Goal: Task Accomplishment & Management: Use online tool/utility

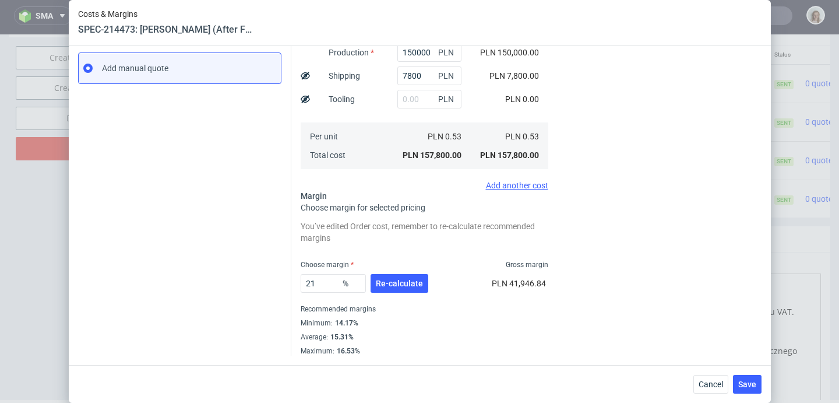
scroll to position [0, 57]
click at [711, 380] on span "Cancel" at bounding box center [711, 384] width 24 height 8
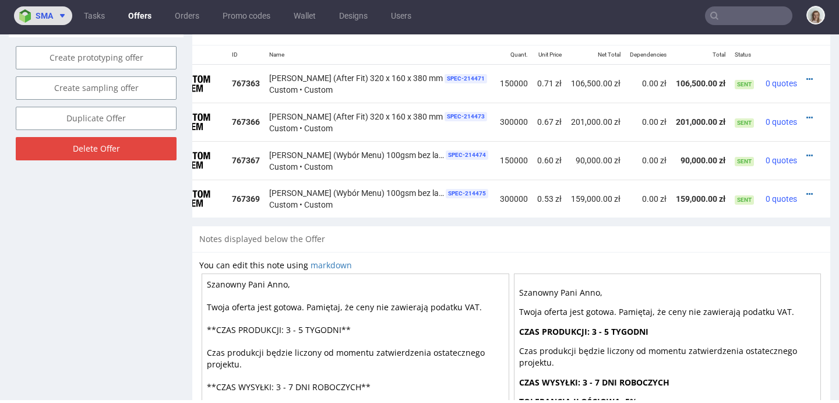
click at [43, 15] on span "sma" at bounding box center [44, 16] width 17 height 8
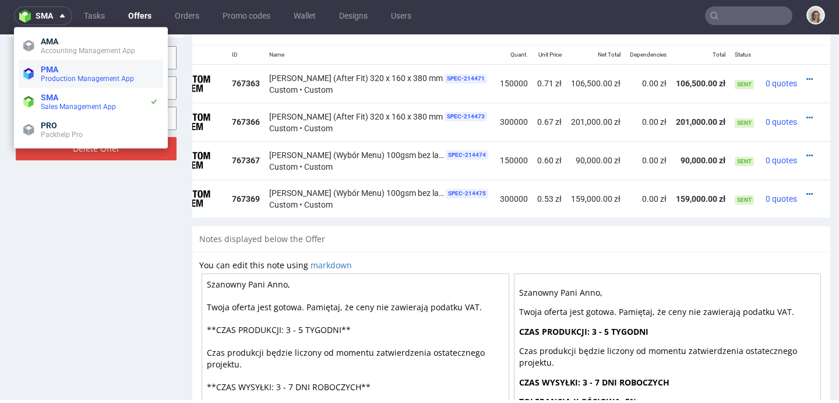
click at [49, 68] on span "PMA" at bounding box center [49, 69] width 17 height 9
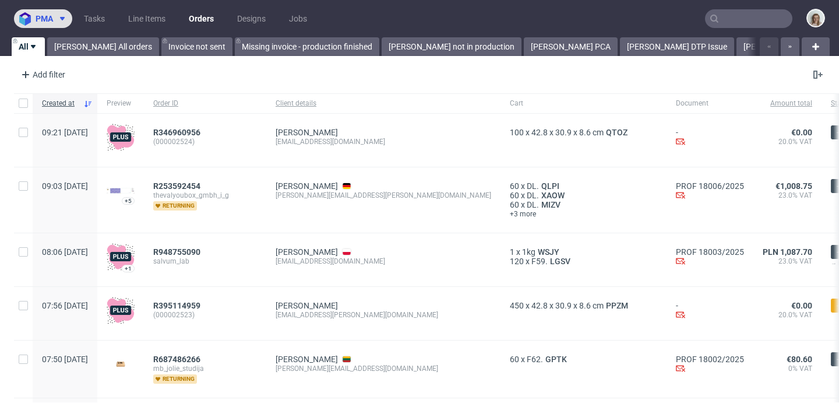
click at [44, 16] on span "pma" at bounding box center [44, 19] width 17 height 8
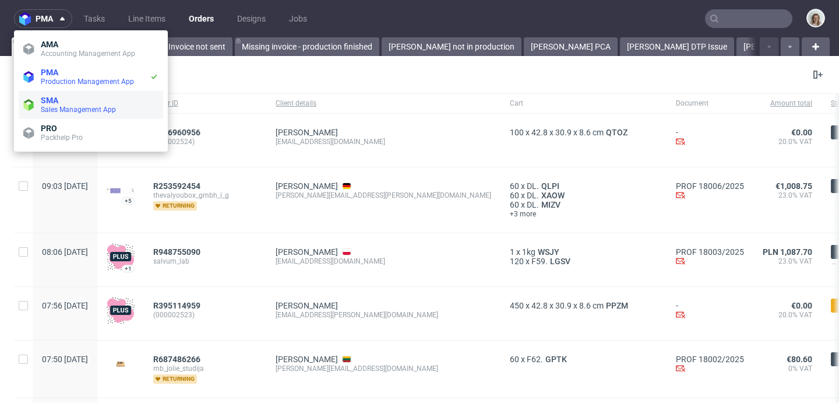
click at [62, 104] on span "SMA" at bounding box center [100, 100] width 118 height 9
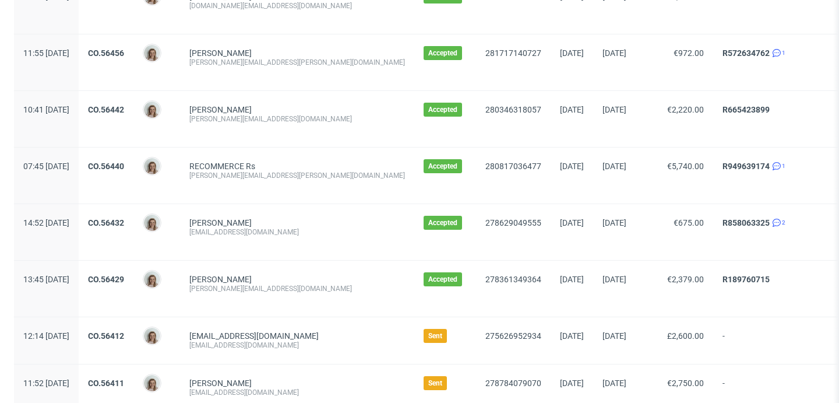
scroll to position [726, 0]
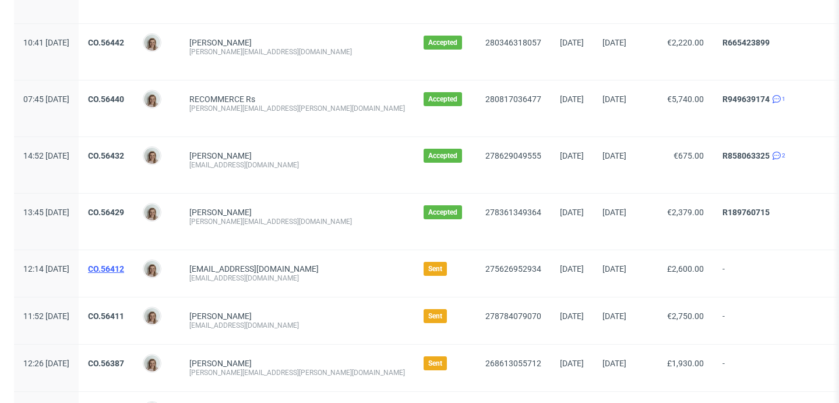
click at [124, 270] on link "CO.56412" at bounding box center [106, 268] width 36 height 9
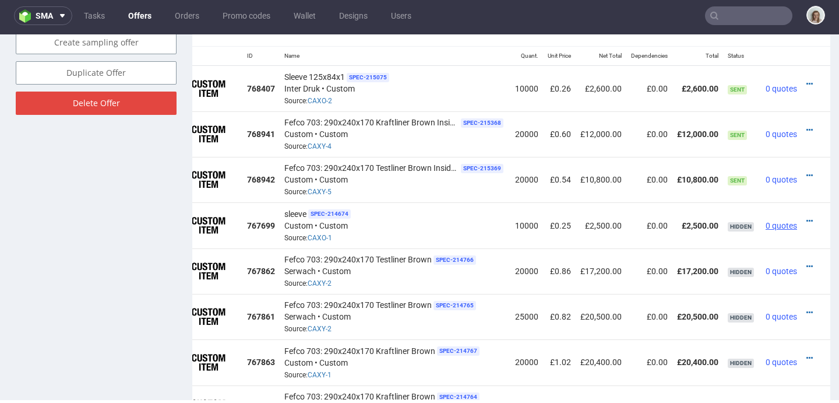
scroll to position [712, 0]
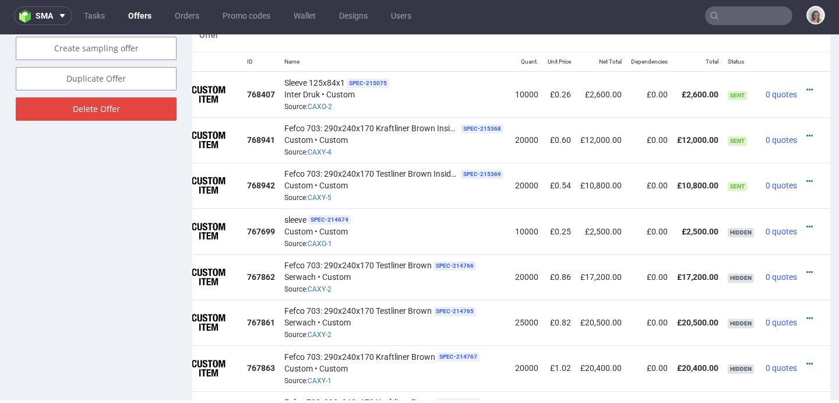
click at [802, 135] on td at bounding box center [816, 139] width 29 height 45
click at [806, 132] on icon at bounding box center [809, 136] width 6 height 8
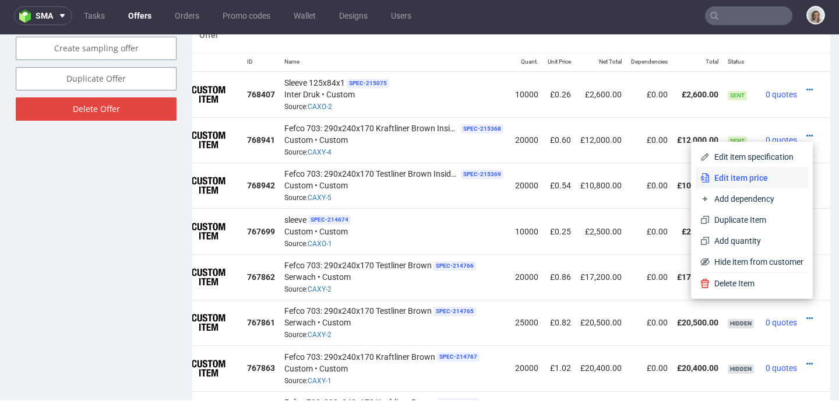
click at [723, 182] on span "Edit item price" at bounding box center [757, 178] width 94 height 12
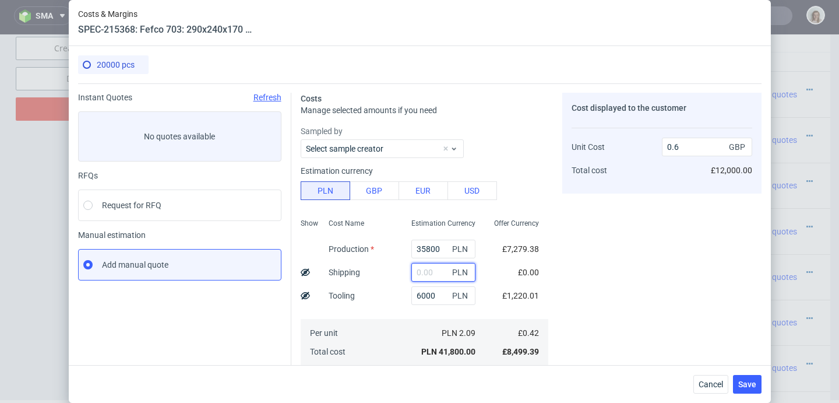
click at [411, 273] on input "text" at bounding box center [443, 272] width 64 height 19
paste input "10499,28"
type input "10499.28"
type input "0.75"
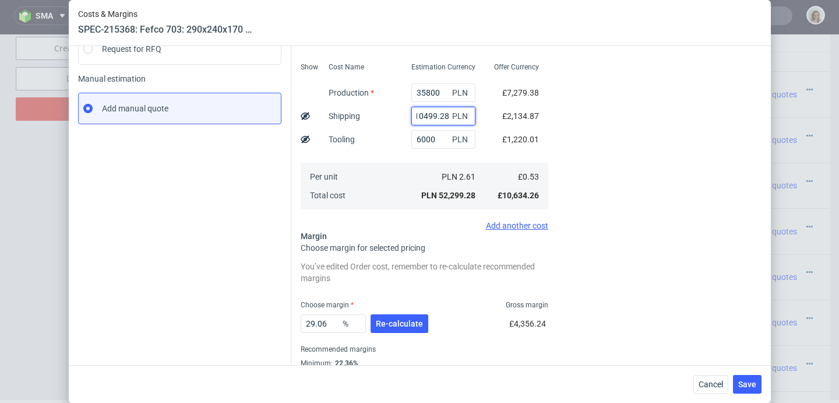
scroll to position [196, 0]
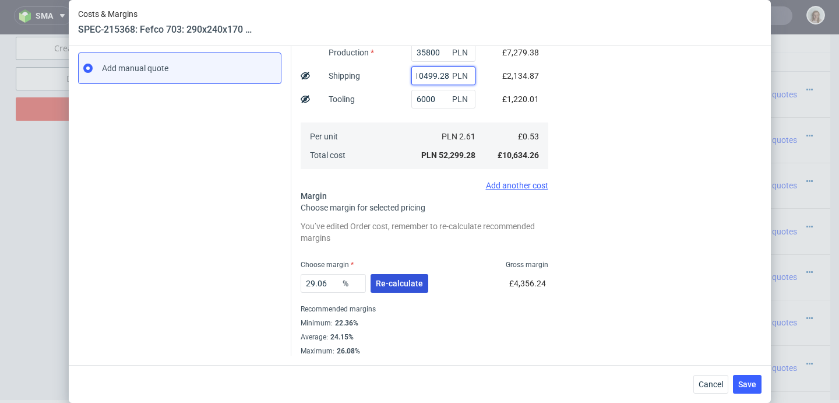
type input "10499.28"
click at [408, 291] on button "Re-calculate" at bounding box center [400, 283] width 58 height 19
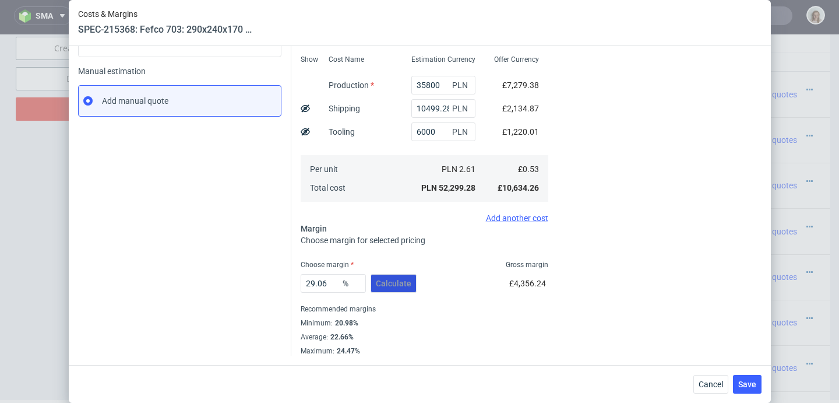
scroll to position [164, 0]
click at [745, 387] on span "Save" at bounding box center [747, 384] width 18 height 8
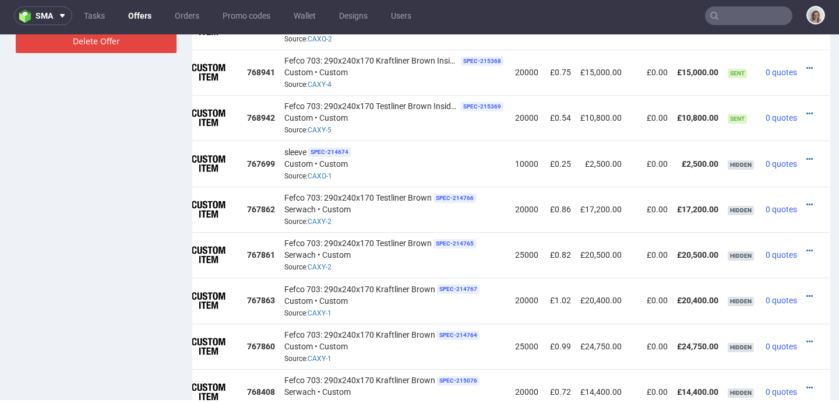
scroll to position [691, 0]
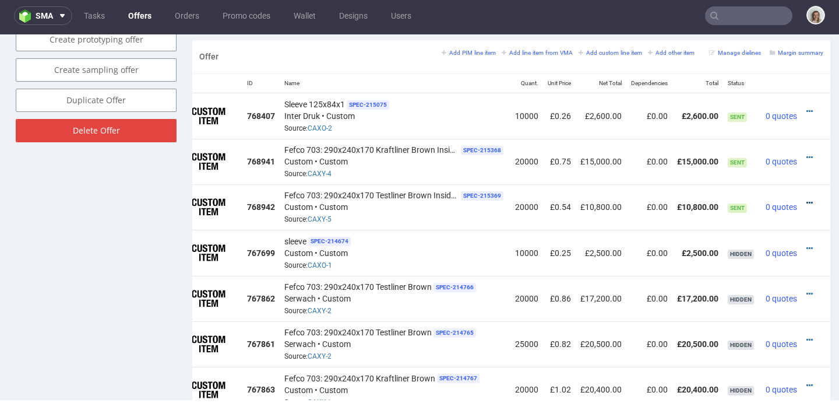
click at [806, 200] on icon at bounding box center [809, 203] width 6 height 8
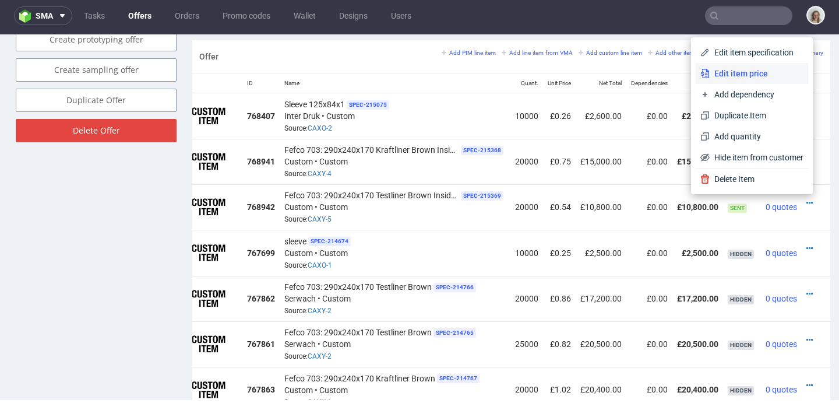
click at [710, 71] on span "Edit item price" at bounding box center [757, 74] width 94 height 12
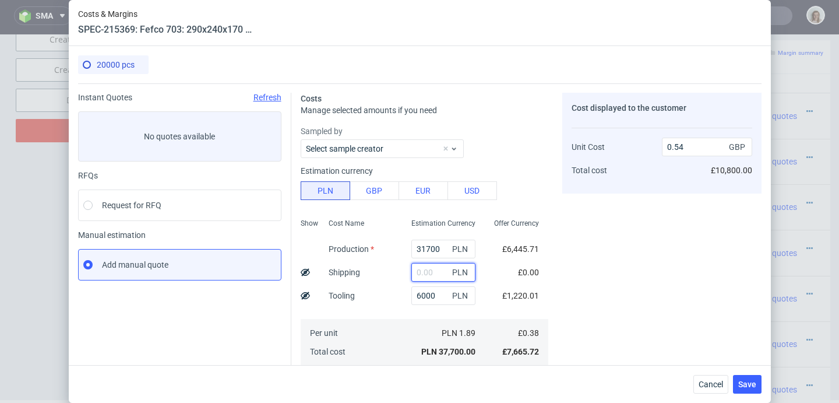
click at [420, 271] on input "text" at bounding box center [443, 272] width 64 height 19
paste input "10499,28"
type input "10499.28"
type input "0.69"
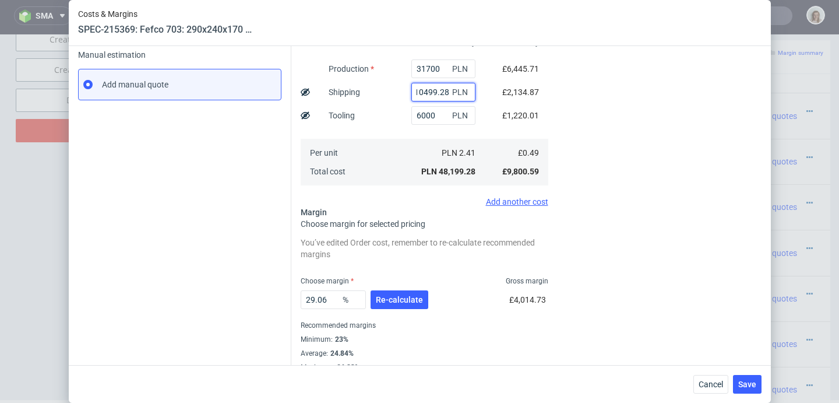
scroll to position [183, 0]
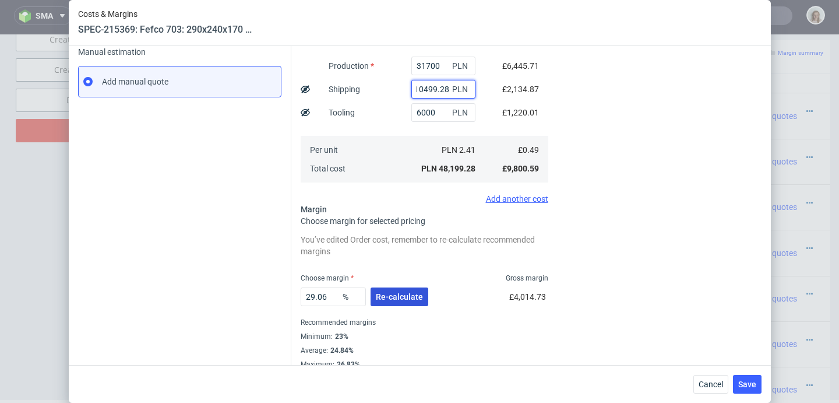
type input "10499.28"
click at [406, 297] on span "Re-calculate" at bounding box center [399, 297] width 47 height 8
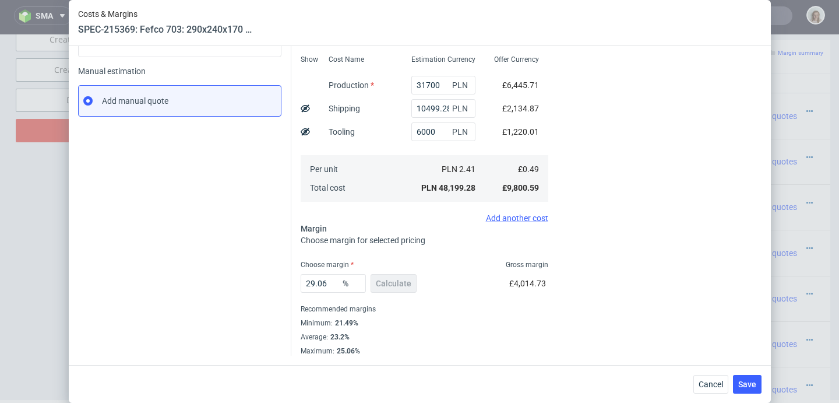
scroll to position [0, 0]
click at [762, 387] on button "Save" at bounding box center [747, 384] width 29 height 19
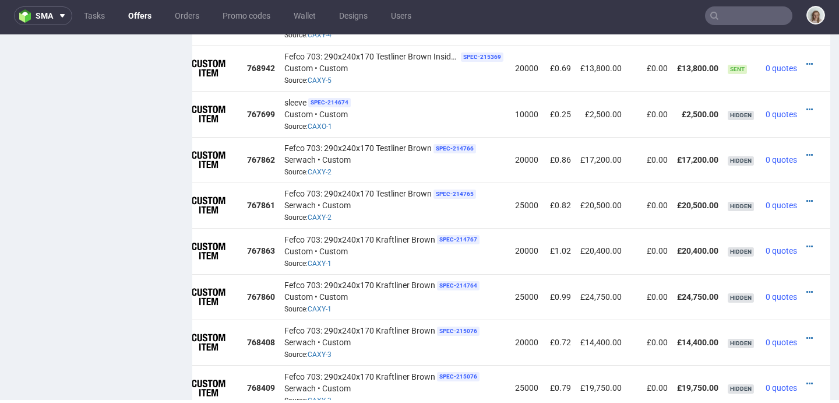
scroll to position [892, 0]
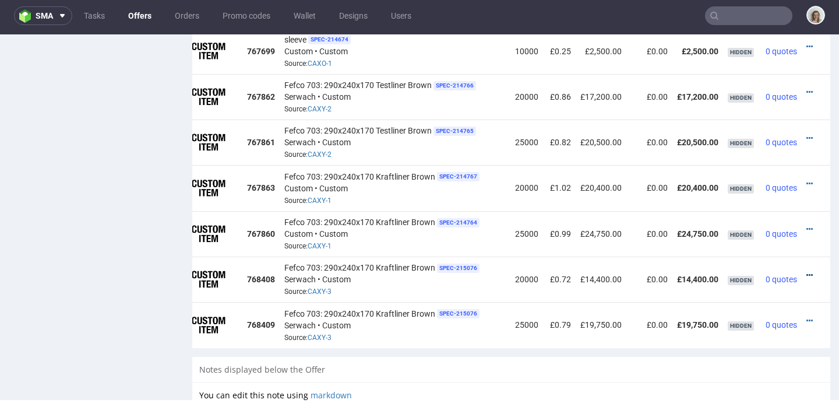
click at [806, 271] on icon at bounding box center [809, 275] width 6 height 8
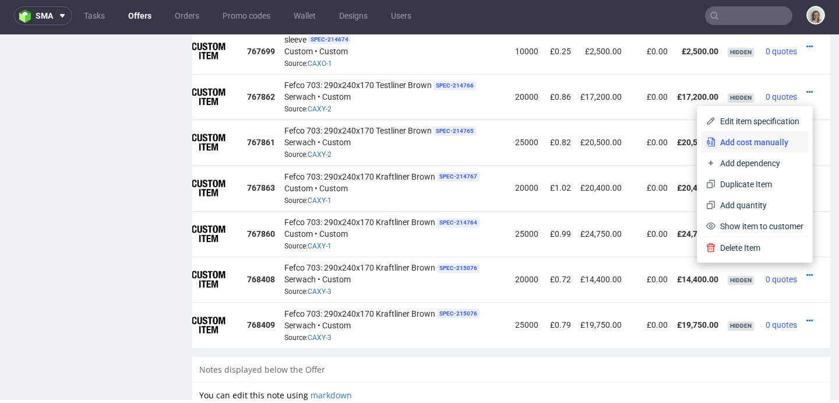
click at [751, 138] on span "Add cost manually" at bounding box center [760, 142] width 88 height 12
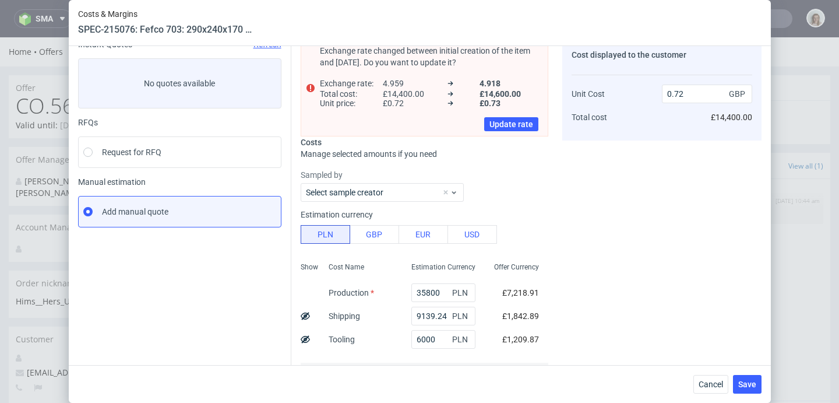
scroll to position [64, 0]
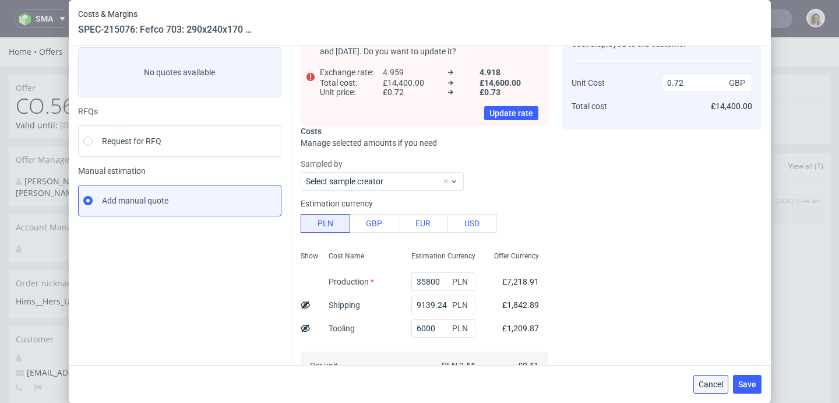
click at [716, 389] on button "Cancel" at bounding box center [710, 384] width 35 height 19
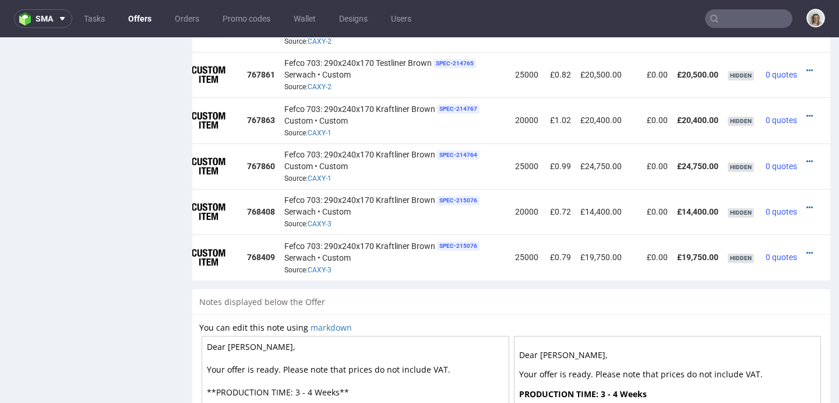
scroll to position [0, 41]
click at [806, 203] on icon at bounding box center [809, 207] width 6 height 8
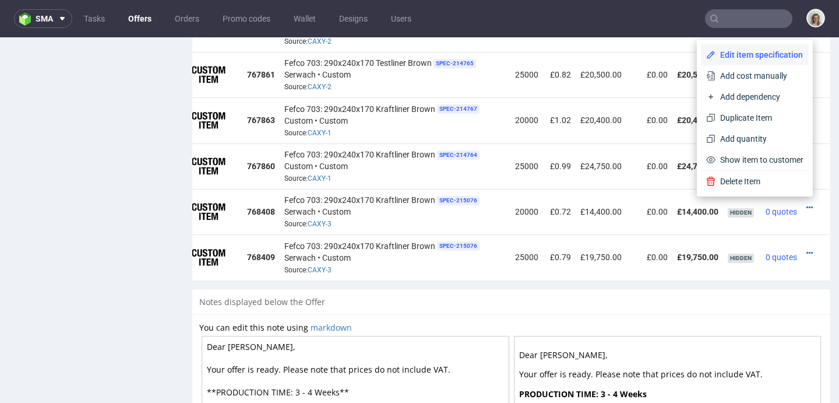
click at [716, 59] on span "Edit item specification" at bounding box center [760, 55] width 88 height 12
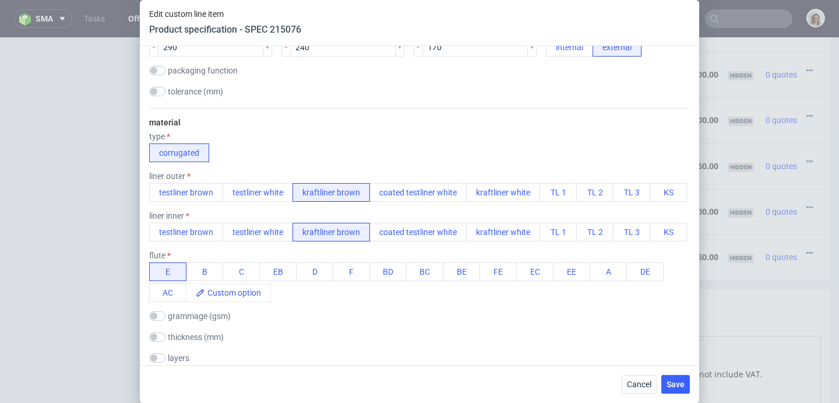
scroll to position [489, 0]
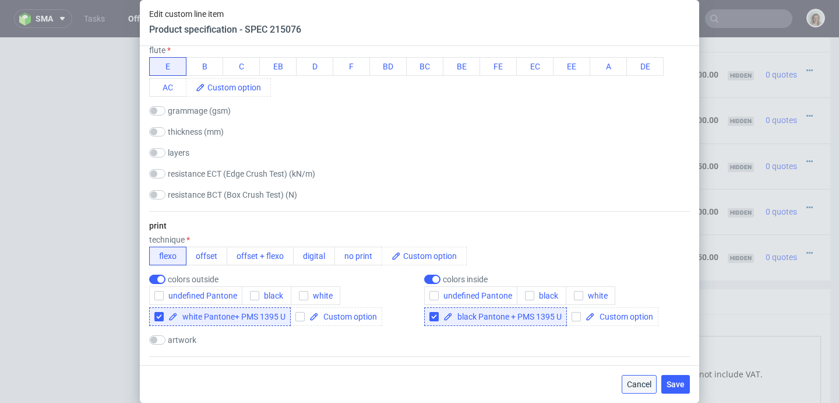
click at [639, 381] on span "Cancel" at bounding box center [639, 384] width 24 height 8
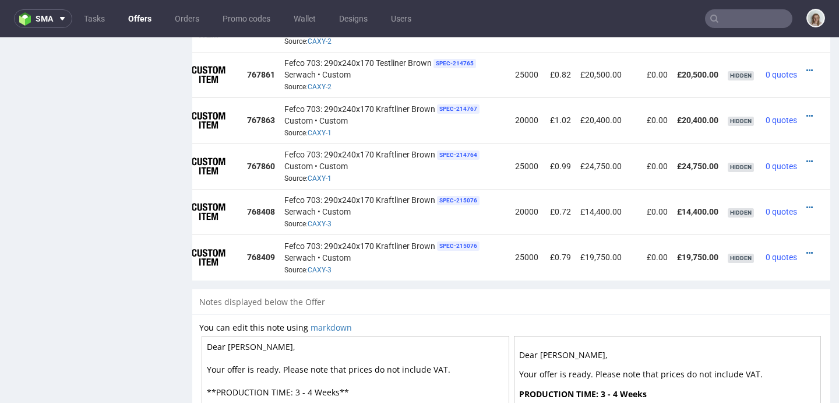
click at [802, 202] on td at bounding box center [816, 211] width 29 height 45
click at [806, 203] on icon at bounding box center [809, 207] width 6 height 8
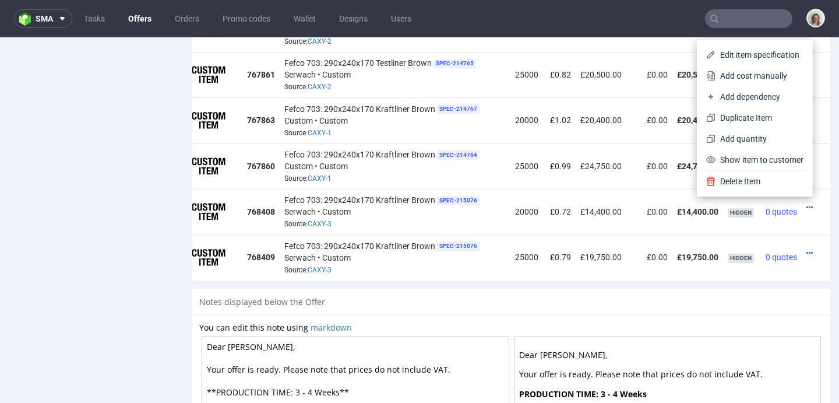
click at [739, 72] on span "Add cost manually" at bounding box center [760, 76] width 88 height 12
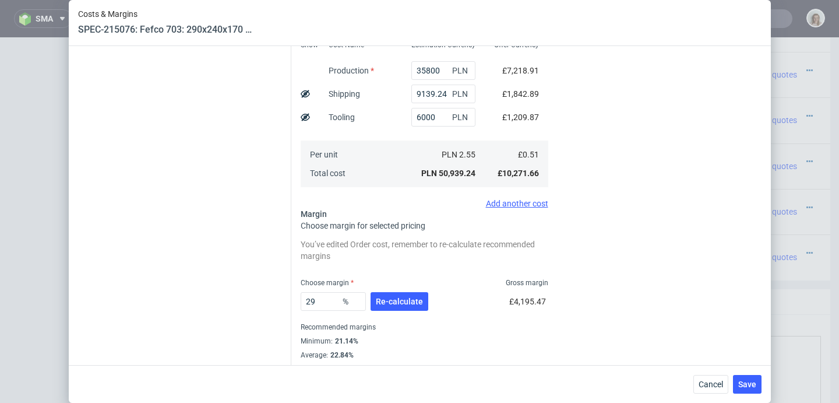
scroll to position [293, 0]
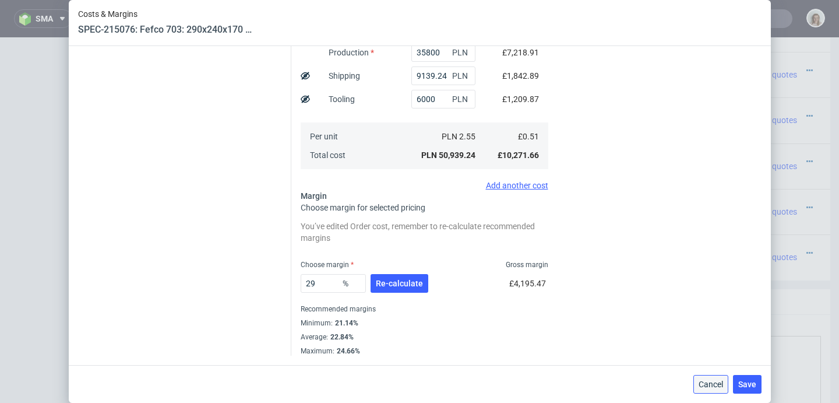
click at [711, 383] on span "Cancel" at bounding box center [711, 384] width 24 height 8
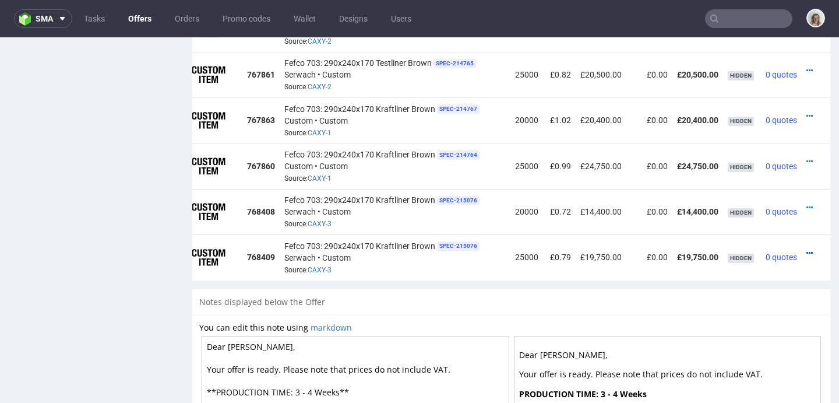
click at [806, 249] on icon at bounding box center [809, 253] width 6 height 8
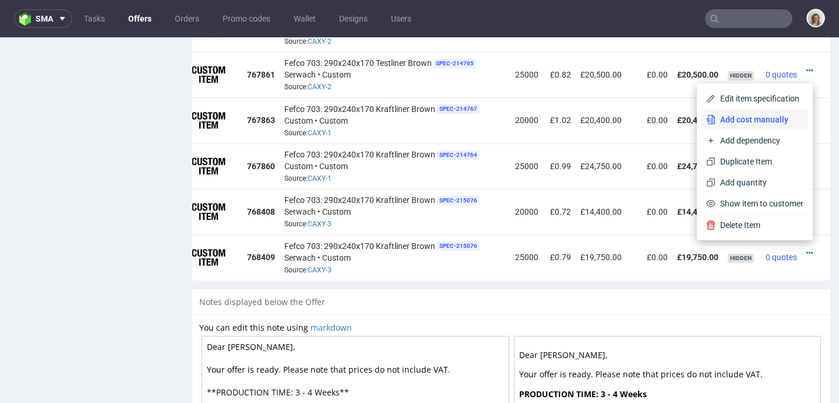
click at [751, 115] on span "Add cost manually" at bounding box center [760, 120] width 88 height 12
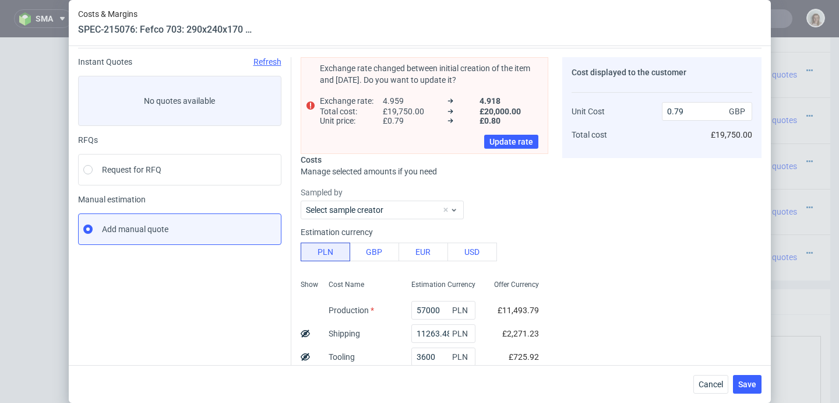
scroll to position [214, 0]
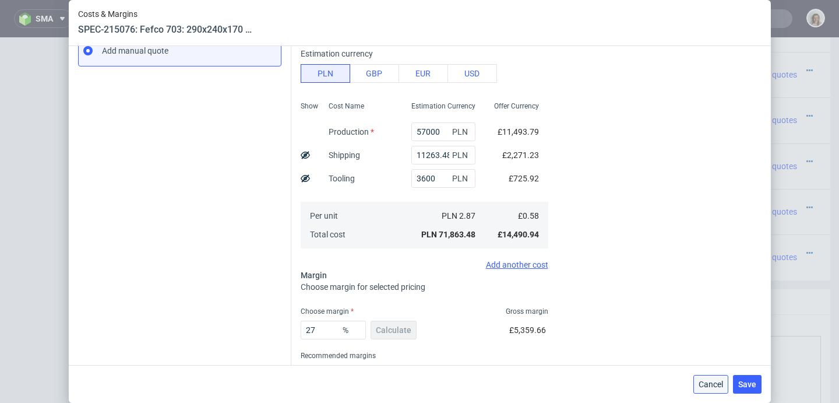
click at [719, 383] on span "Cancel" at bounding box center [711, 384] width 24 height 8
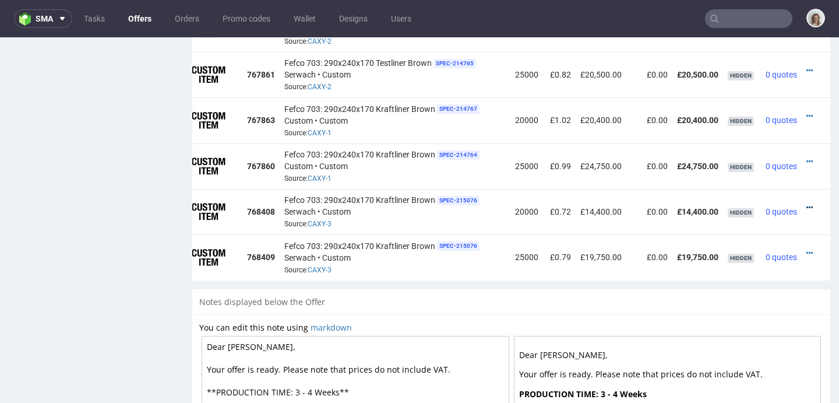
click at [806, 203] on icon at bounding box center [809, 207] width 6 height 8
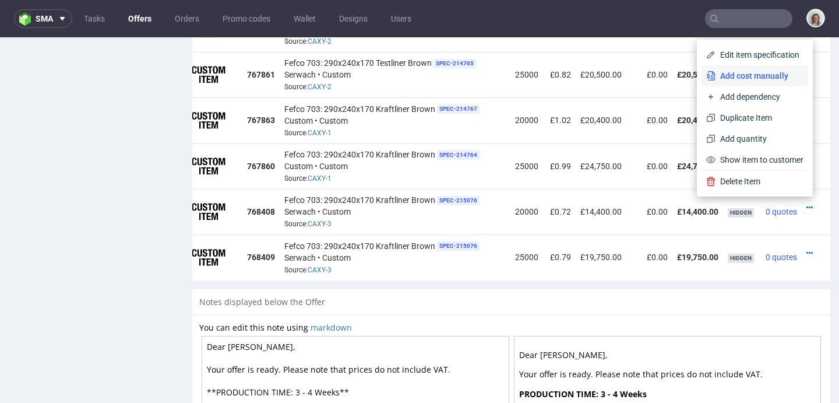
click at [727, 73] on span "Add cost manually" at bounding box center [760, 76] width 88 height 12
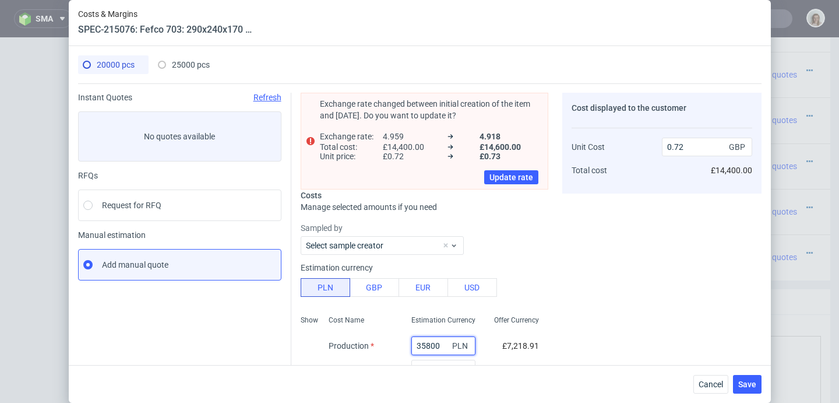
drag, startPoint x: 428, startPoint y: 345, endPoint x: 396, endPoint y: 341, distance: 32.2
click at [402, 341] on div "35800 PLN" at bounding box center [443, 345] width 83 height 23
type input "4"
type input "0.21"
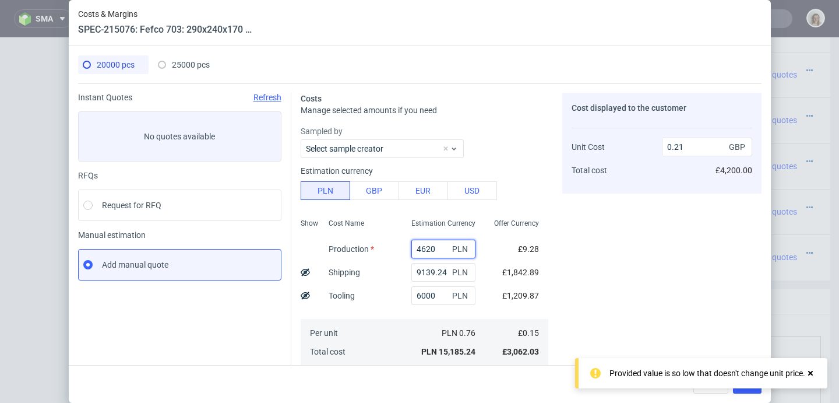
type input "46200"
type input "0.87"
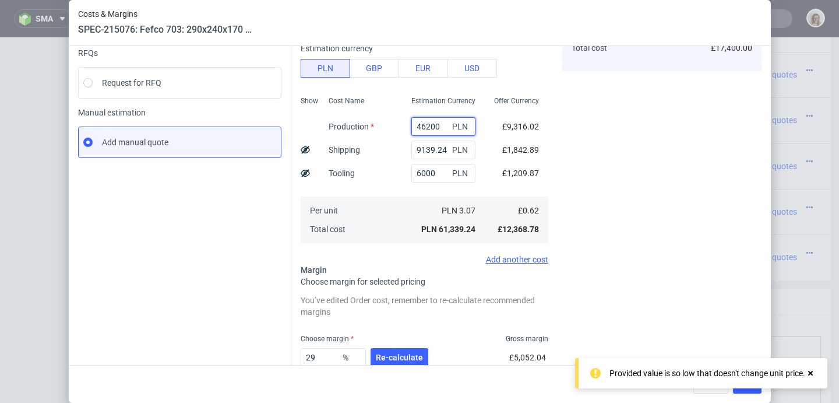
scroll to position [196, 0]
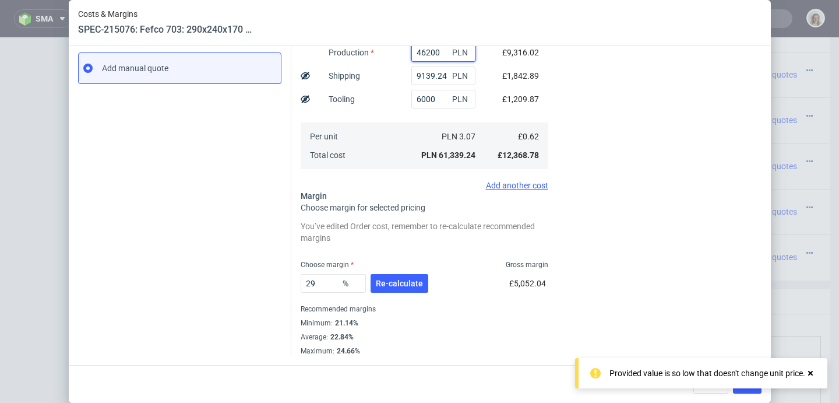
type input "46200"
click at [812, 374] on div "Provided value is so low that doesn't change unit price." at bounding box center [701, 373] width 252 height 30
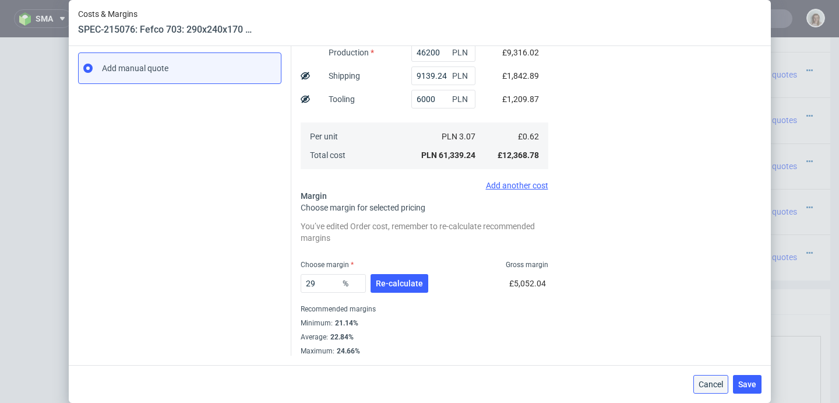
click at [723, 383] on span "Cancel" at bounding box center [711, 384] width 24 height 8
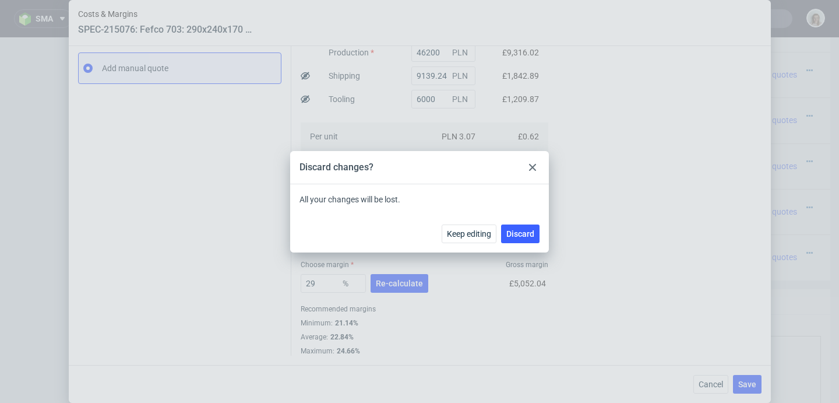
click at [541, 231] on div "Keep editing Discard" at bounding box center [419, 233] width 259 height 38
click at [533, 232] on span "Discard" at bounding box center [520, 234] width 28 height 8
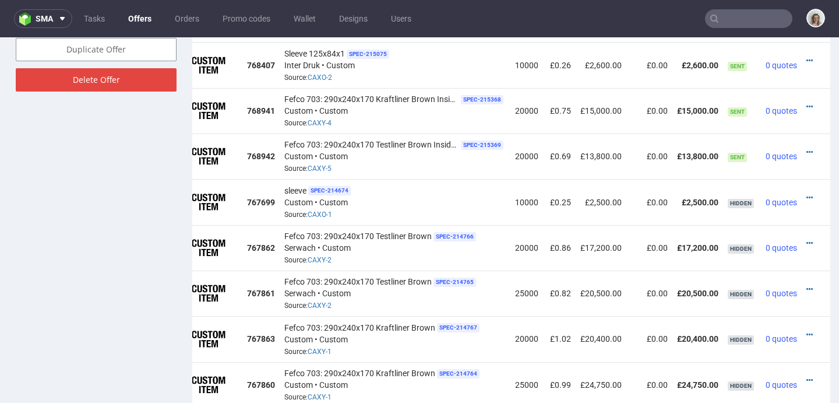
scroll to position [643, 0]
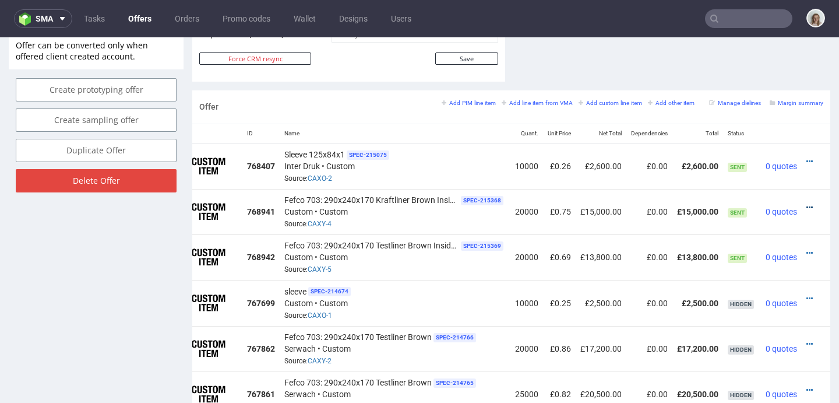
click at [806, 207] on icon at bounding box center [809, 207] width 6 height 8
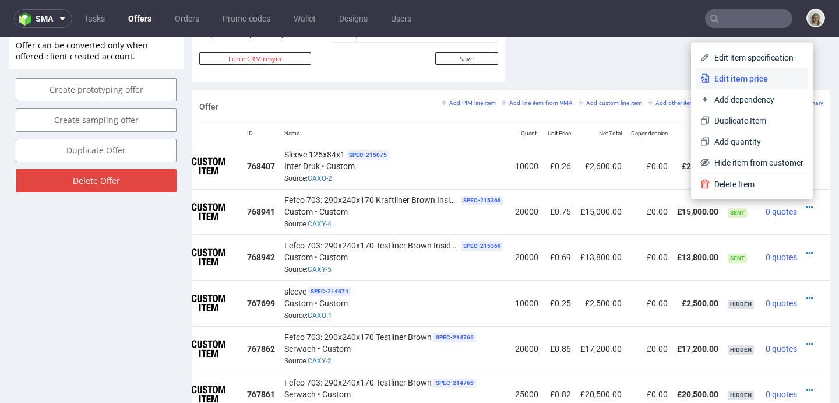
click at [734, 82] on span "Edit item price" at bounding box center [757, 79] width 94 height 12
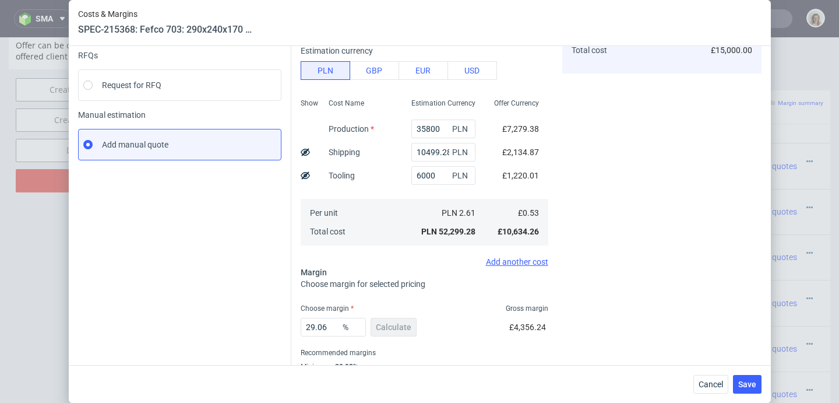
scroll to position [164, 0]
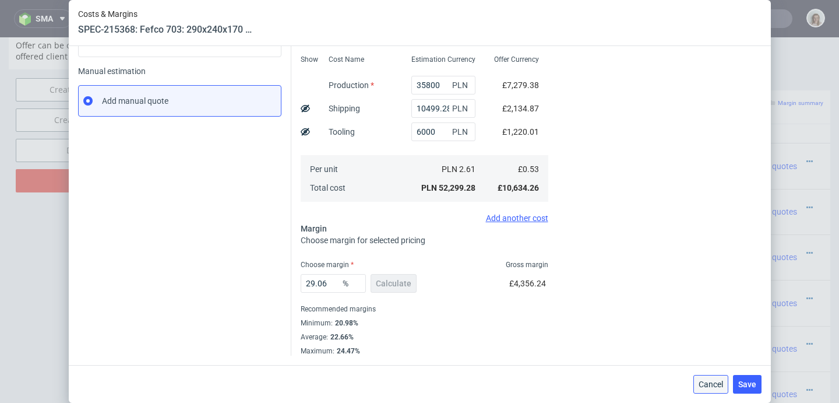
drag, startPoint x: 730, startPoint y: 383, endPoint x: 728, endPoint y: 344, distance: 38.5
click at [728, 383] on button "Cancel" at bounding box center [710, 384] width 35 height 19
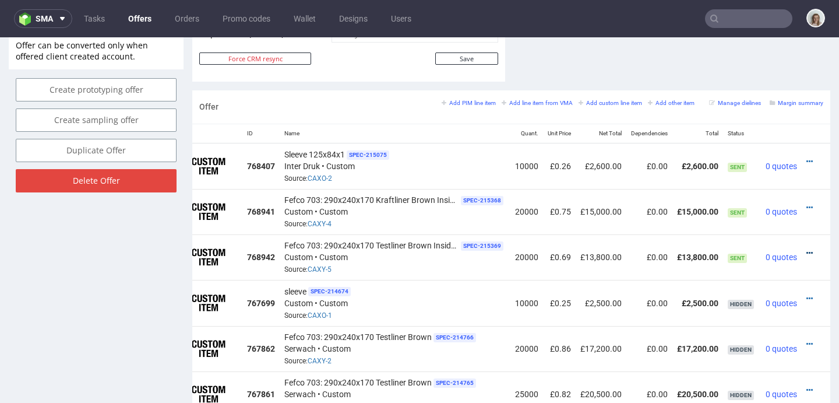
click at [806, 250] on icon at bounding box center [809, 253] width 6 height 8
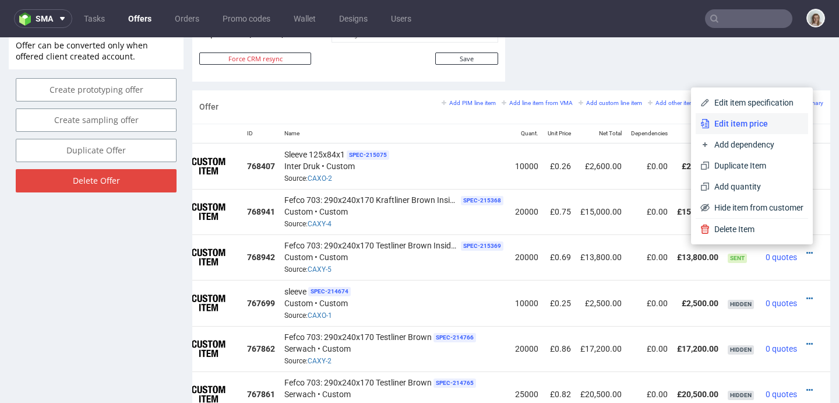
click at [751, 119] on span "Edit item price" at bounding box center [757, 124] width 94 height 12
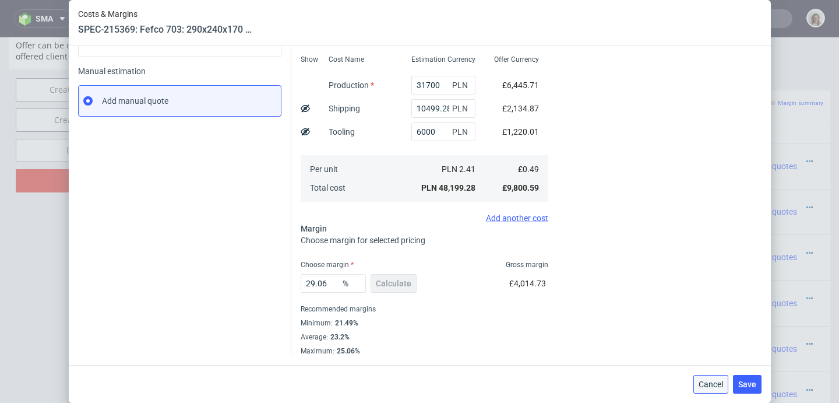
click at [721, 387] on span "Cancel" at bounding box center [711, 384] width 24 height 8
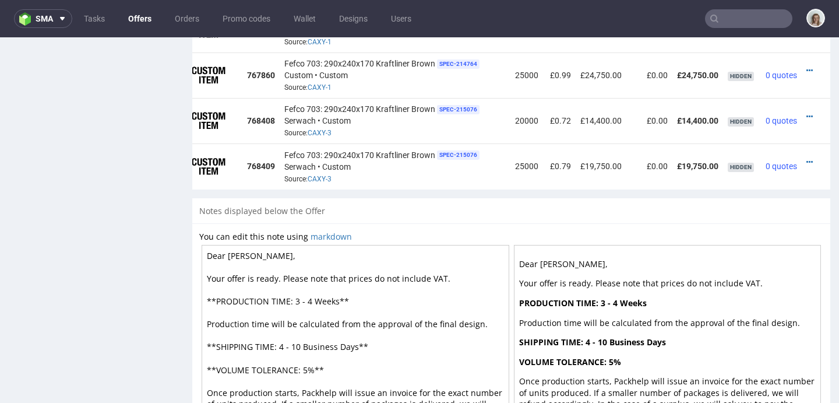
scroll to position [1147, 0]
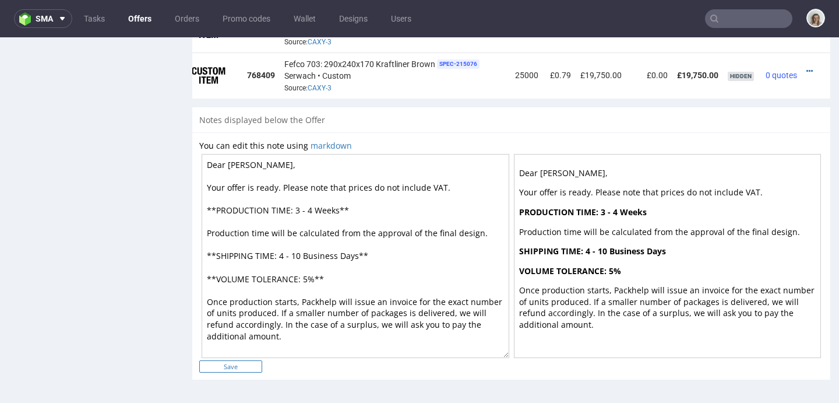
click at [246, 364] on input "Save" at bounding box center [230, 366] width 63 height 12
type input "In progress..."
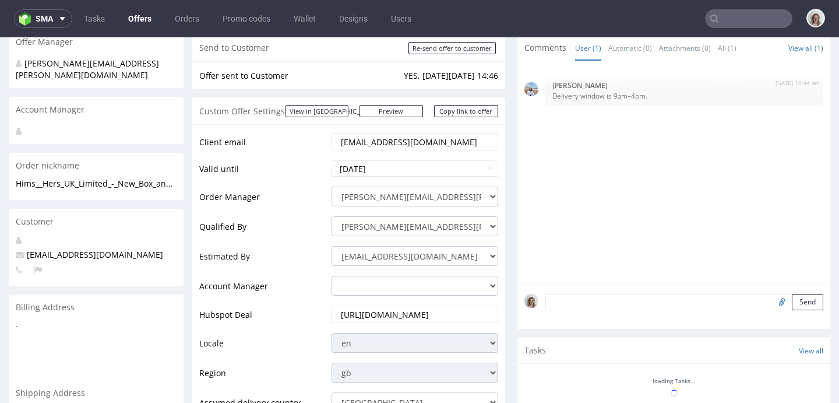
scroll to position [0, 0]
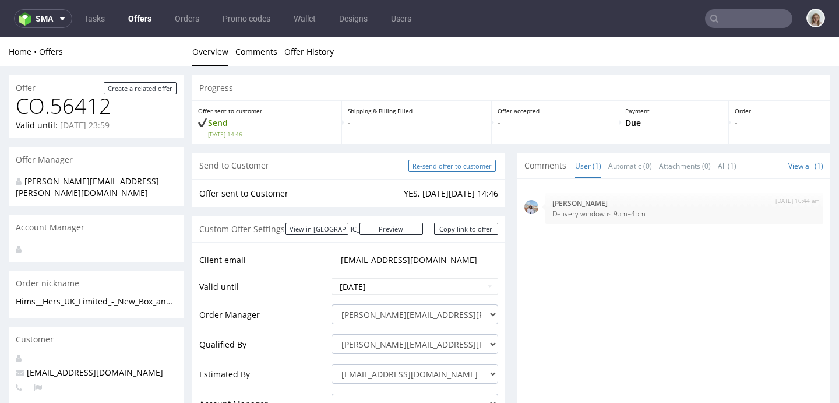
click at [445, 170] on input "Re-send offer to customer" at bounding box center [451, 166] width 87 height 12
click at [460, 227] on link "Copy link to offer" at bounding box center [466, 229] width 64 height 12
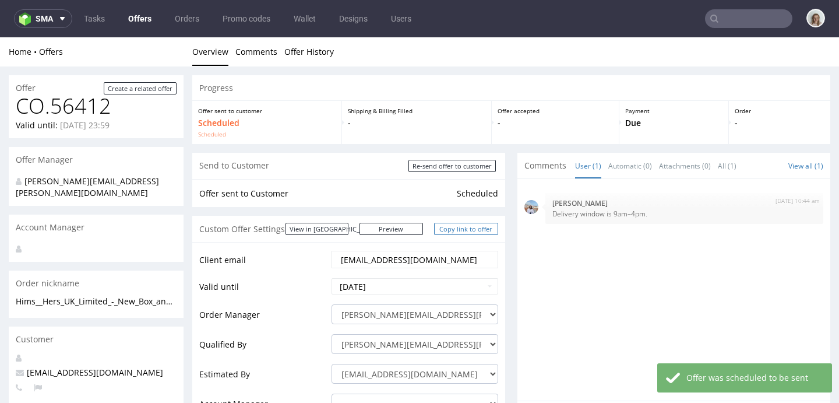
click at [443, 226] on link "Copy link to offer" at bounding box center [466, 229] width 64 height 12
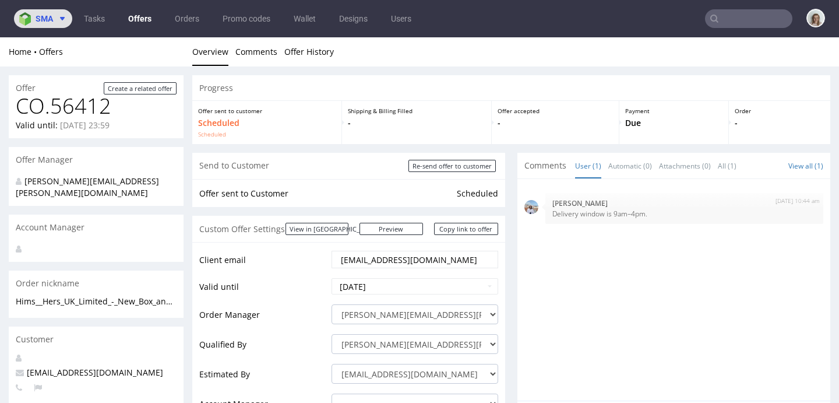
click at [63, 16] on icon at bounding box center [62, 18] width 9 height 9
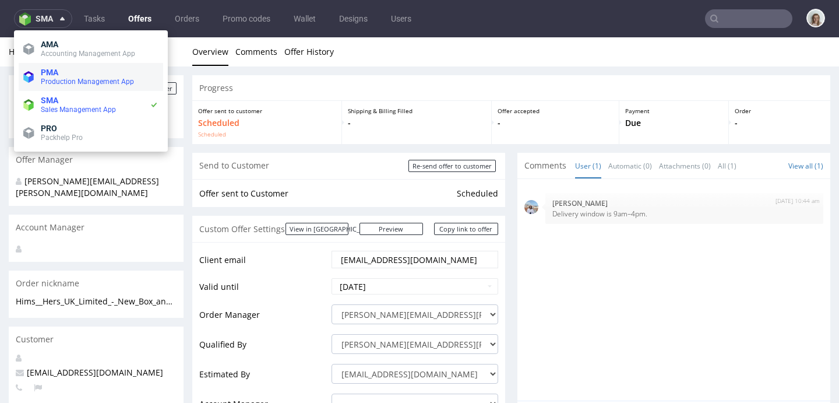
click at [60, 78] on span "Production Management App" at bounding box center [87, 82] width 93 height 8
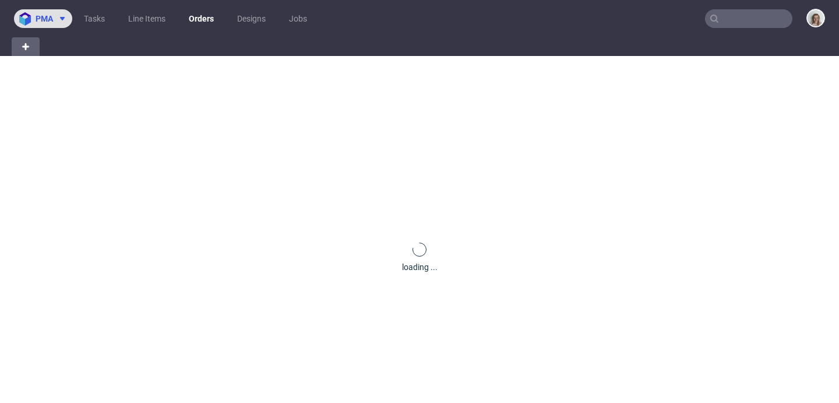
click at [48, 22] on span "pma" at bounding box center [44, 19] width 17 height 8
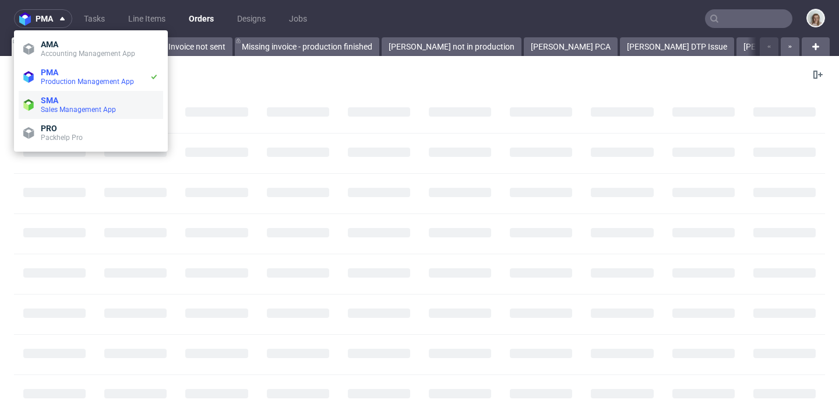
click at [65, 111] on span "Sales Management App" at bounding box center [78, 109] width 75 height 8
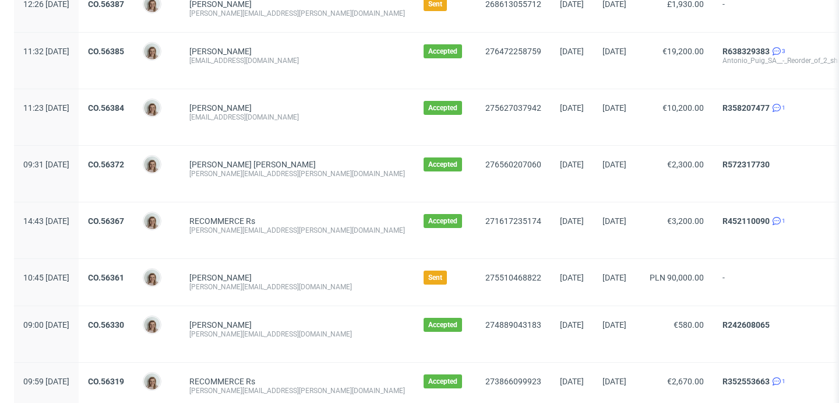
scroll to position [1133, 0]
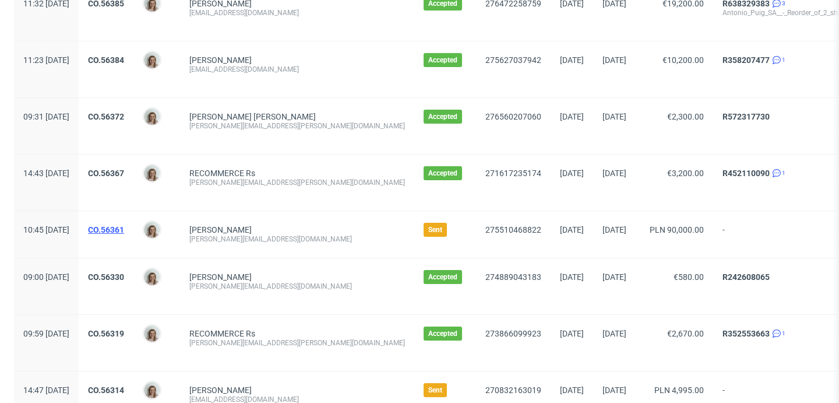
click at [124, 228] on link "CO.56361" at bounding box center [106, 229] width 36 height 9
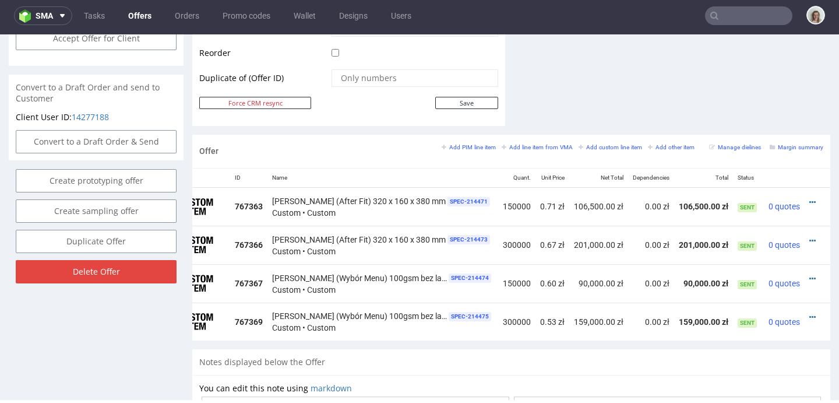
scroll to position [0, 57]
click at [806, 316] on icon at bounding box center [809, 317] width 6 height 8
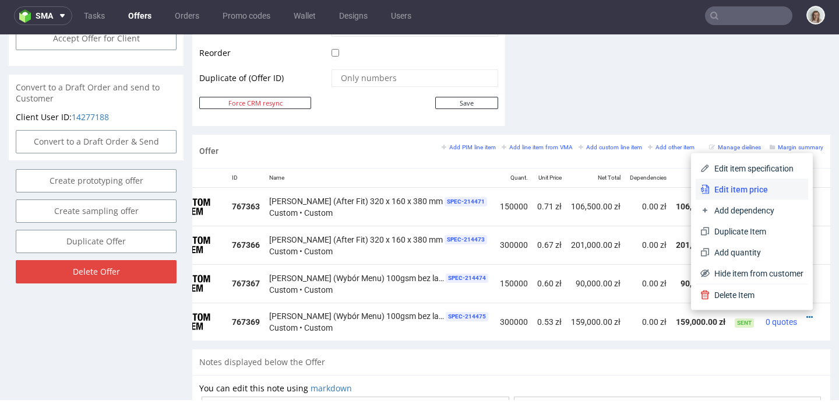
click at [748, 179] on li "Edit item price" at bounding box center [752, 189] width 112 height 21
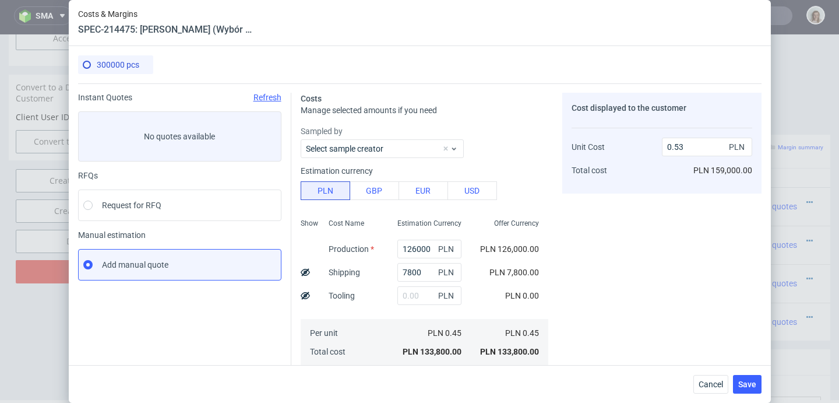
scroll to position [115, 0]
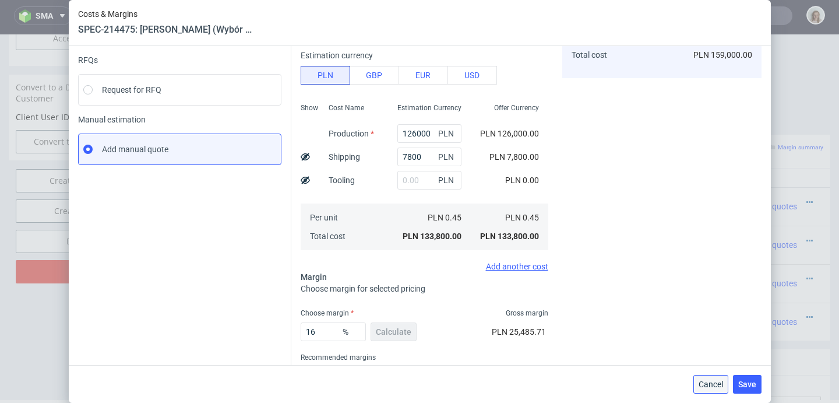
click at [706, 380] on span "Cancel" at bounding box center [711, 384] width 24 height 8
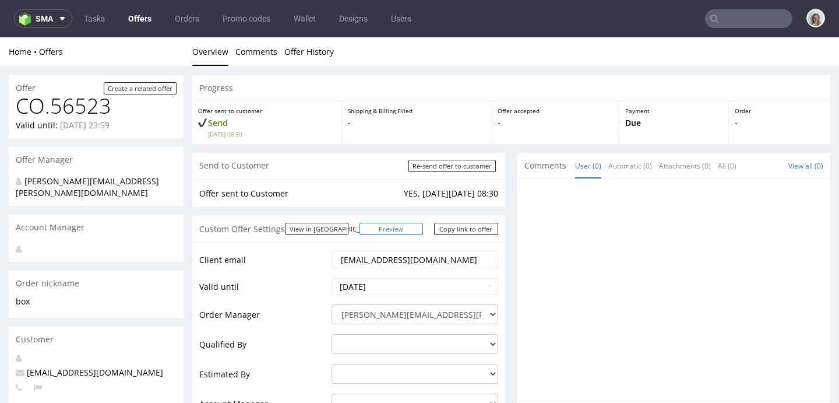
click at [408, 227] on link "Preview" at bounding box center [392, 229] width 64 height 12
